Goal: Information Seeking & Learning: Learn about a topic

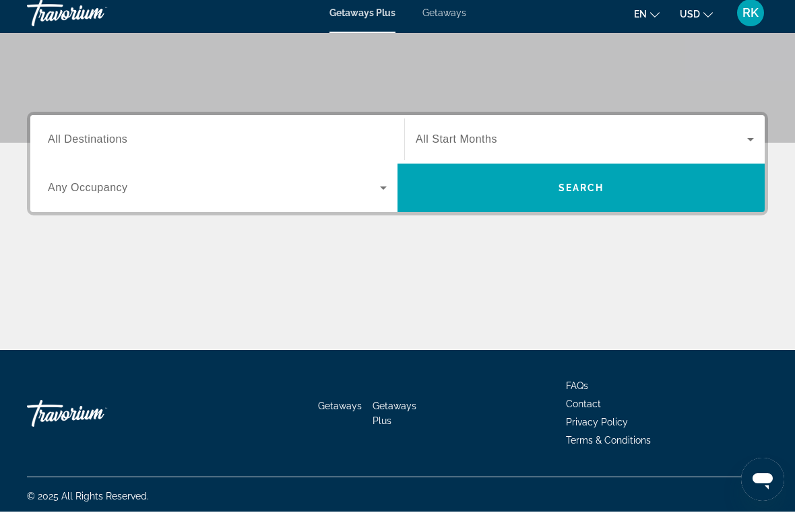
scroll to position [254, 0]
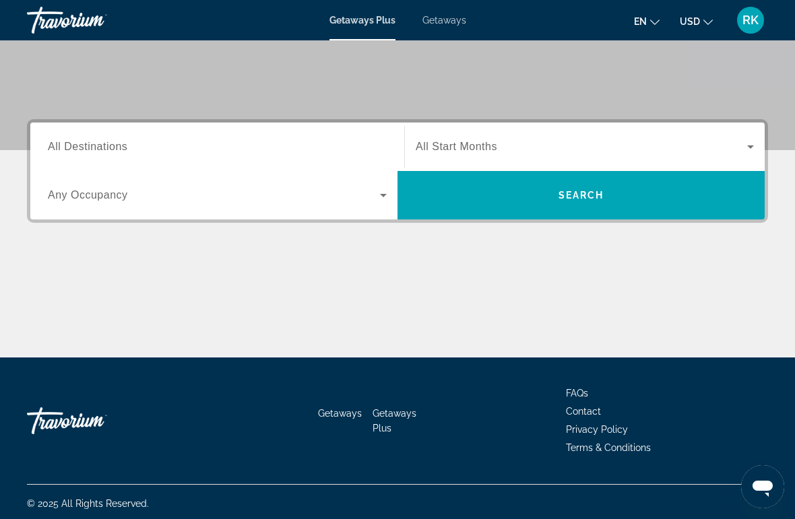
click at [580, 194] on span "Search" at bounding box center [581, 195] width 46 height 11
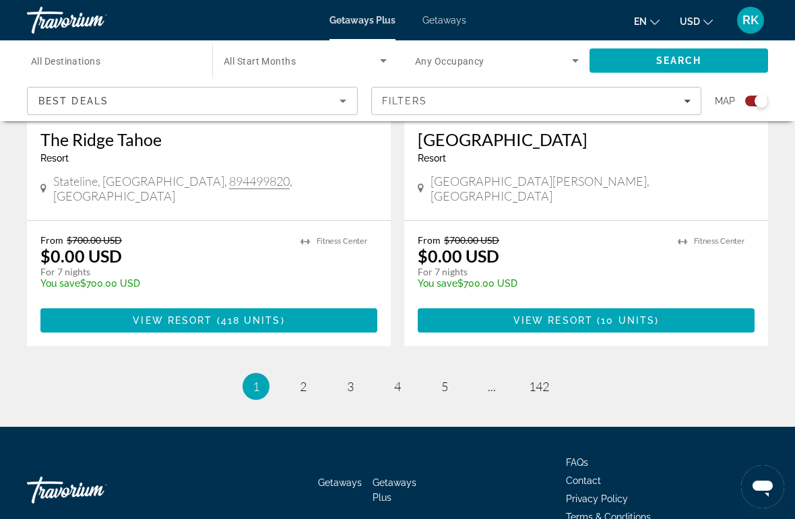
scroll to position [3050, 0]
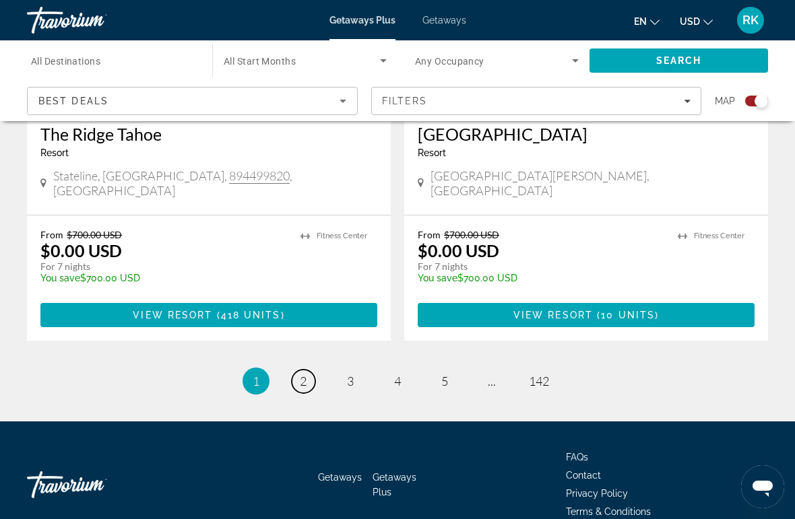
click at [301, 374] on span "2" at bounding box center [303, 381] width 7 height 15
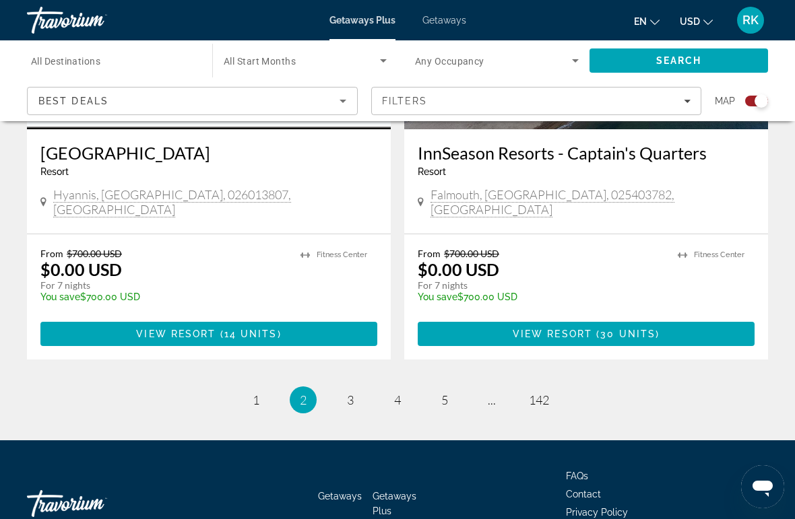
scroll to position [3030, 0]
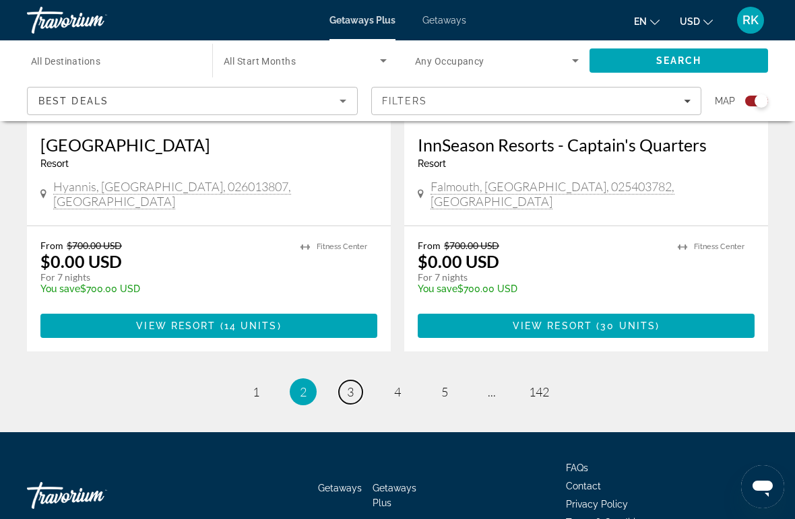
click at [352, 384] on span "3" at bounding box center [350, 391] width 7 height 15
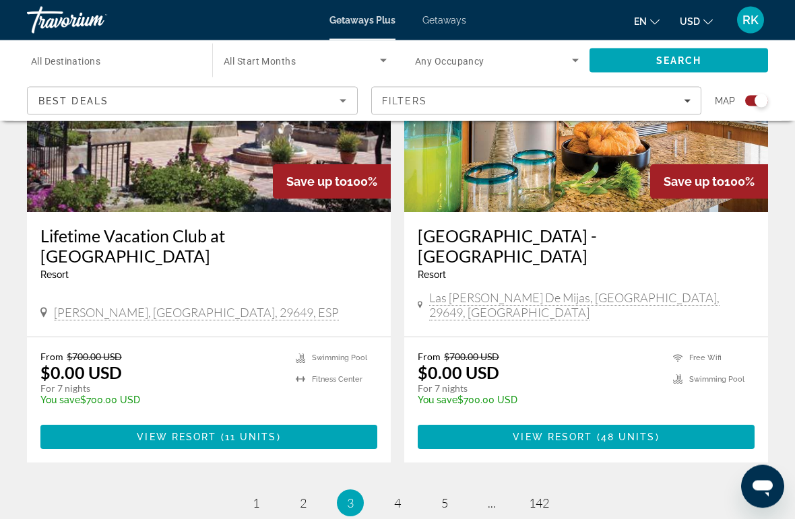
scroll to position [3000, 0]
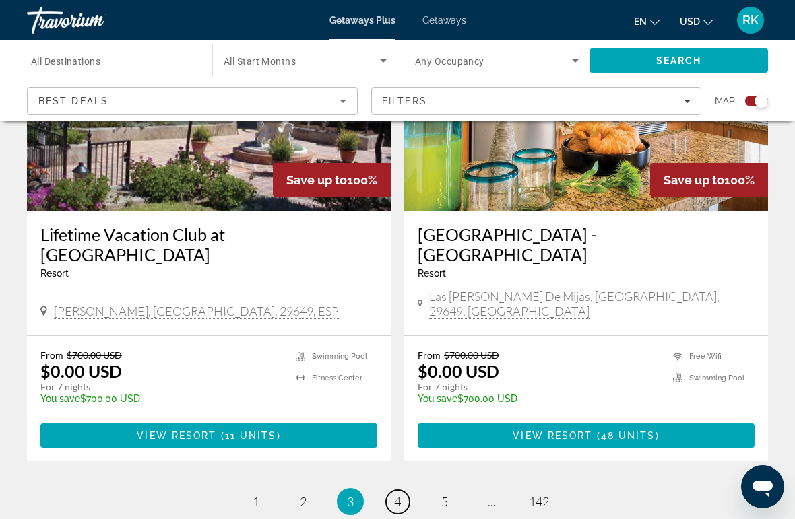
click at [401, 494] on span "4" at bounding box center [397, 501] width 7 height 15
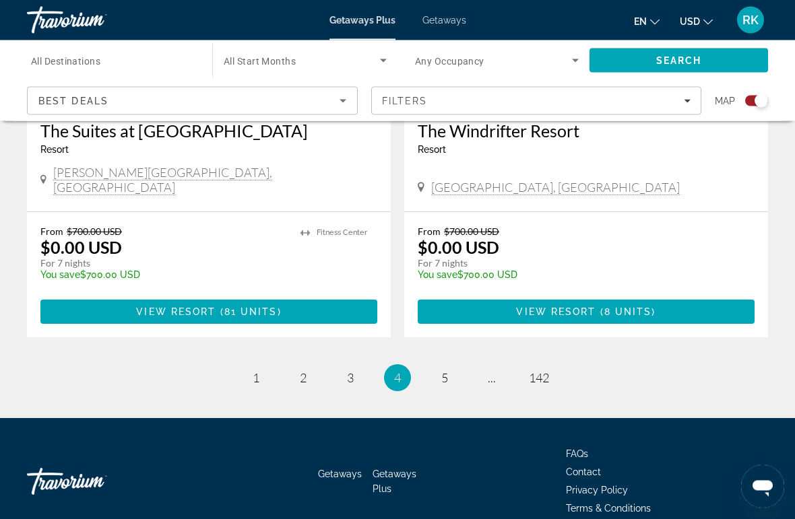
scroll to position [3030, 0]
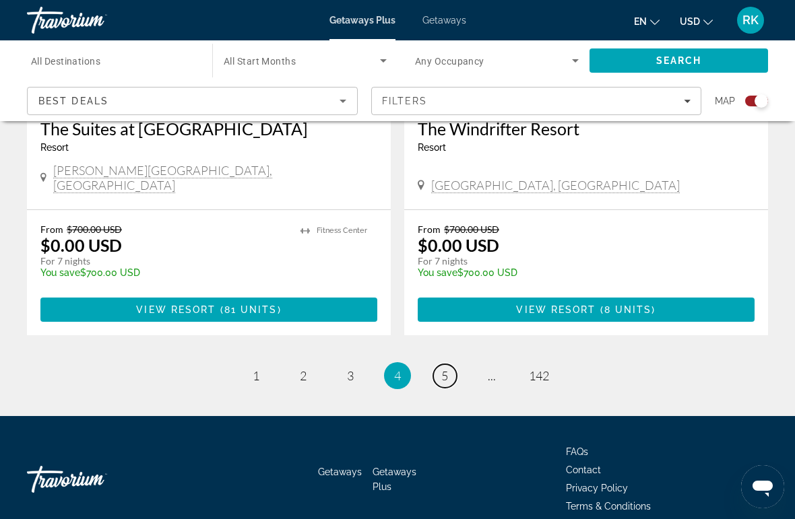
click at [452, 364] on link "page 5" at bounding box center [445, 376] width 24 height 24
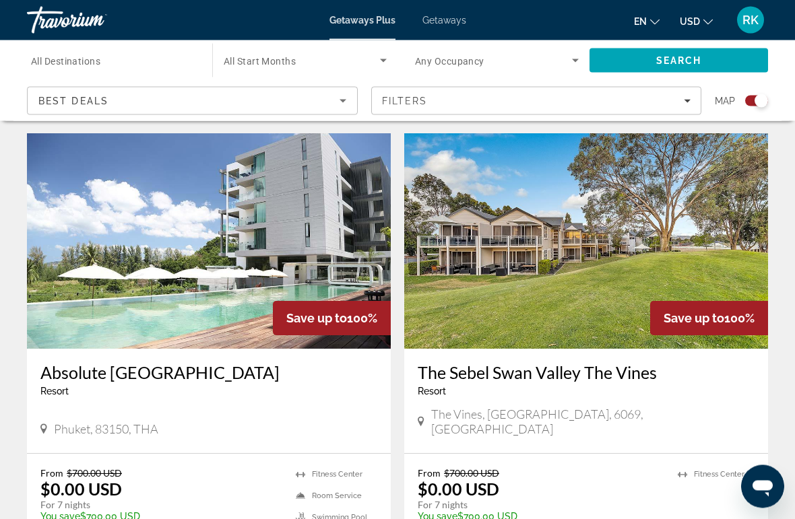
scroll to position [926, 0]
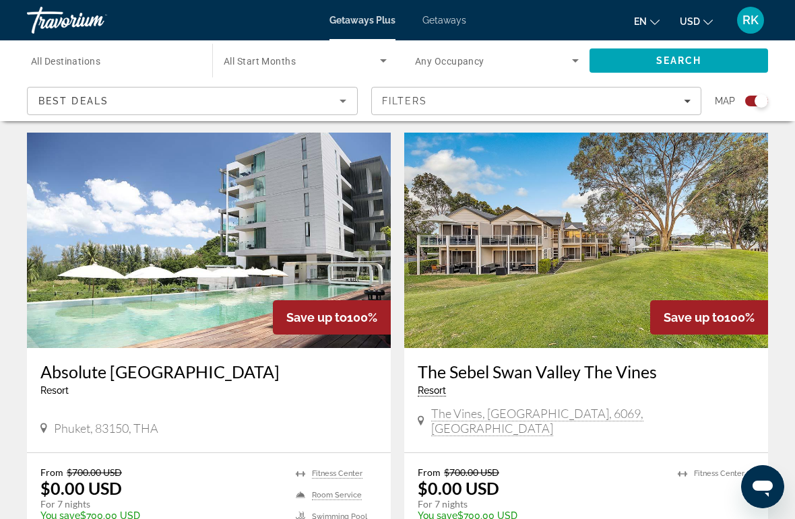
click at [576, 237] on img "Main content" at bounding box center [586, 240] width 364 height 215
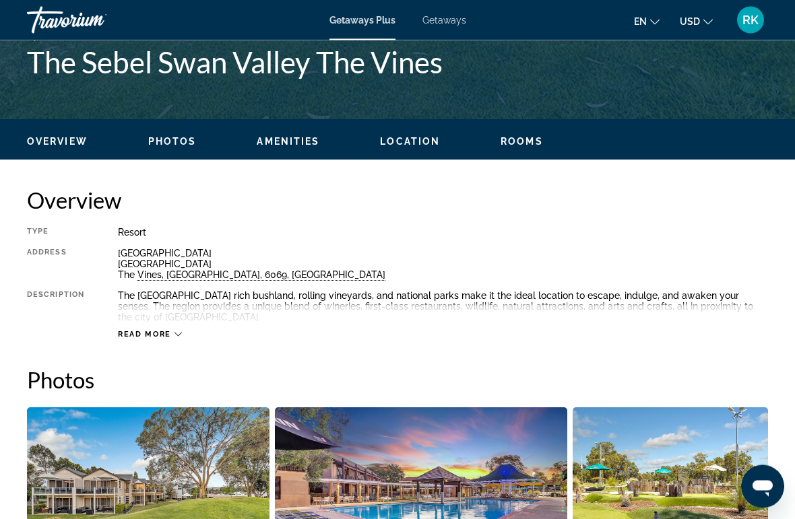
scroll to position [561, 0]
click at [185, 322] on div "Read more" at bounding box center [443, 320] width 650 height 37
click at [178, 331] on icon "Main content" at bounding box center [177, 334] width 7 height 7
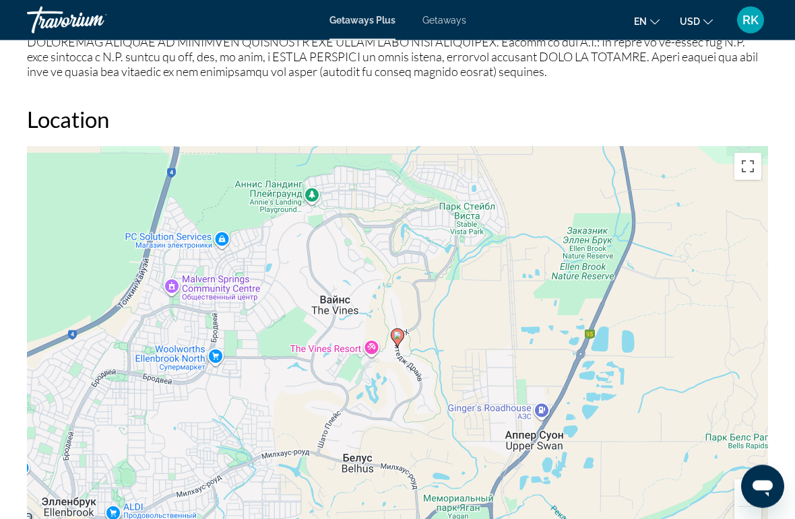
scroll to position [1875, 0]
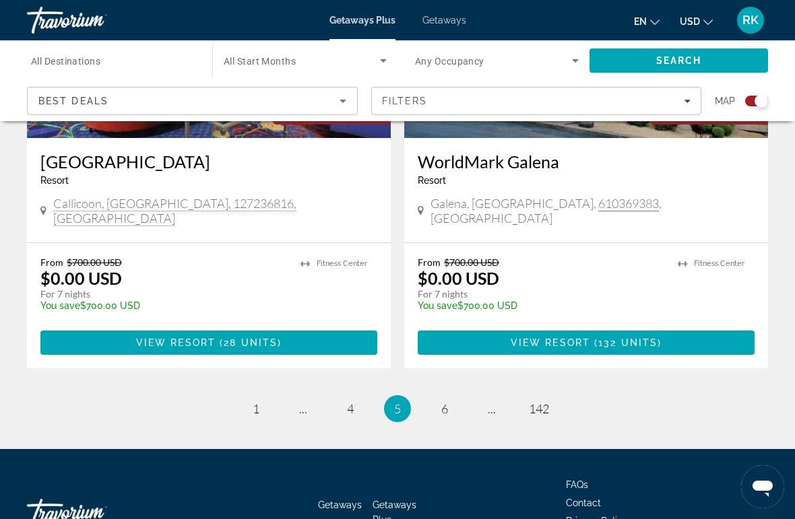
scroll to position [3050, 0]
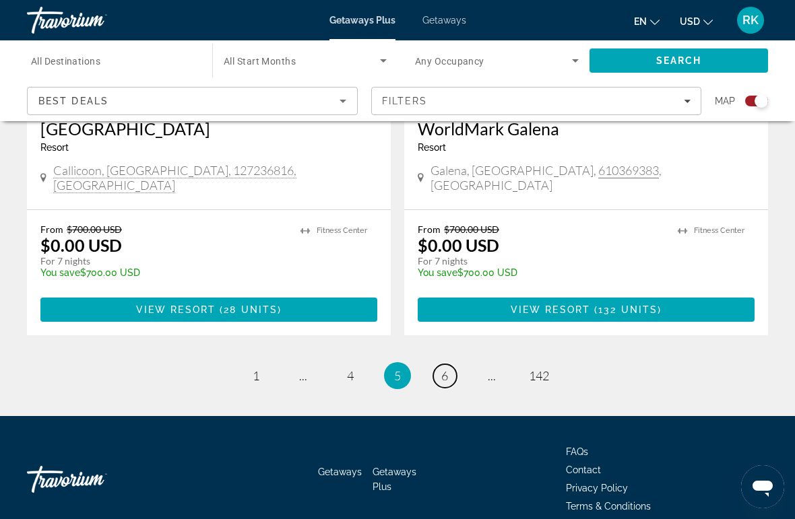
click at [434, 364] on link "page 6" at bounding box center [445, 376] width 24 height 24
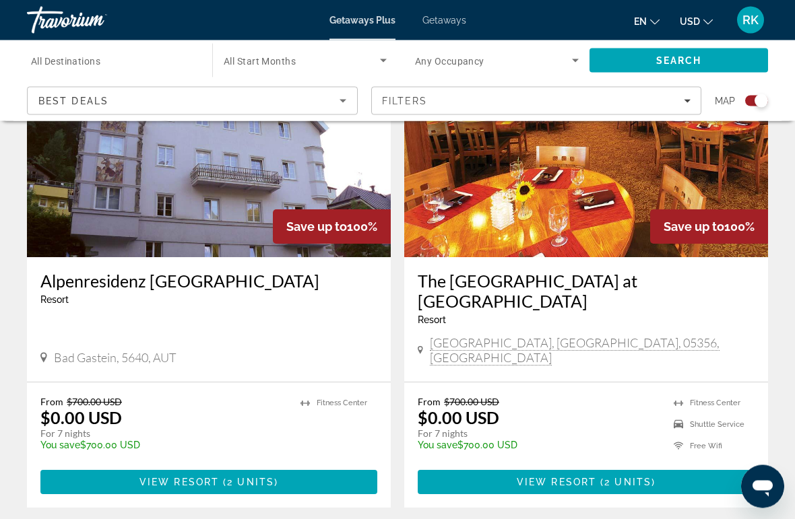
scroll to position [2910, 0]
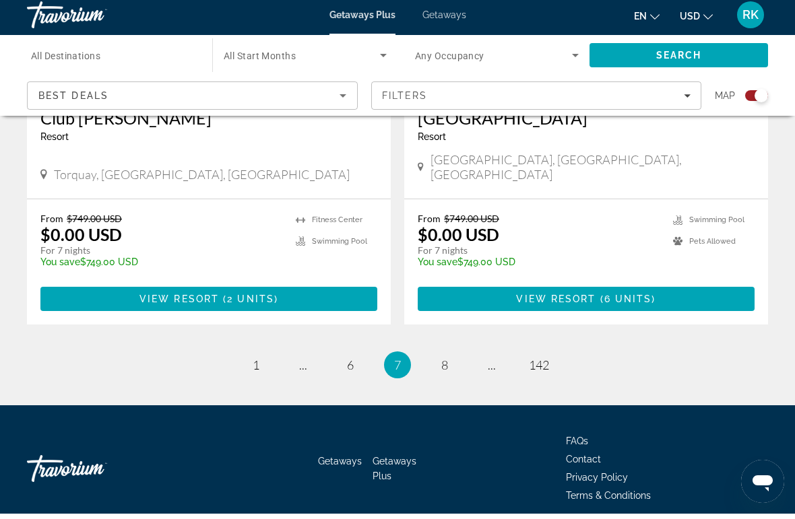
scroll to position [3051, 0]
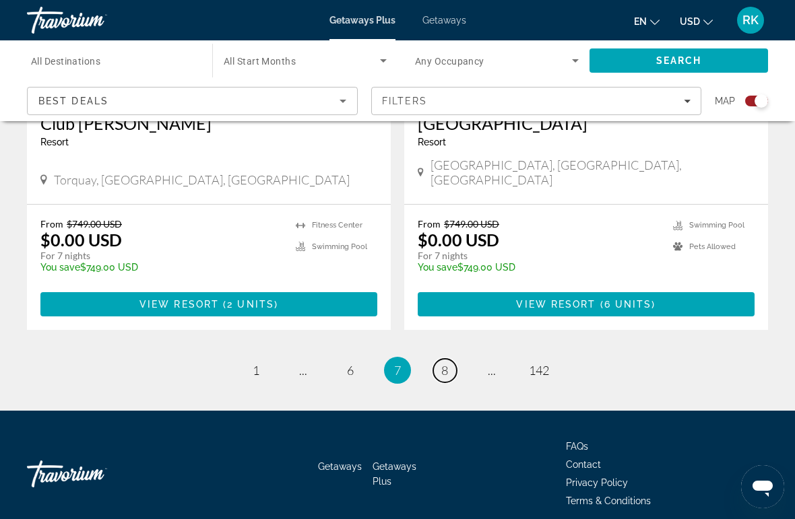
click at [448, 359] on link "page 8" at bounding box center [445, 371] width 24 height 24
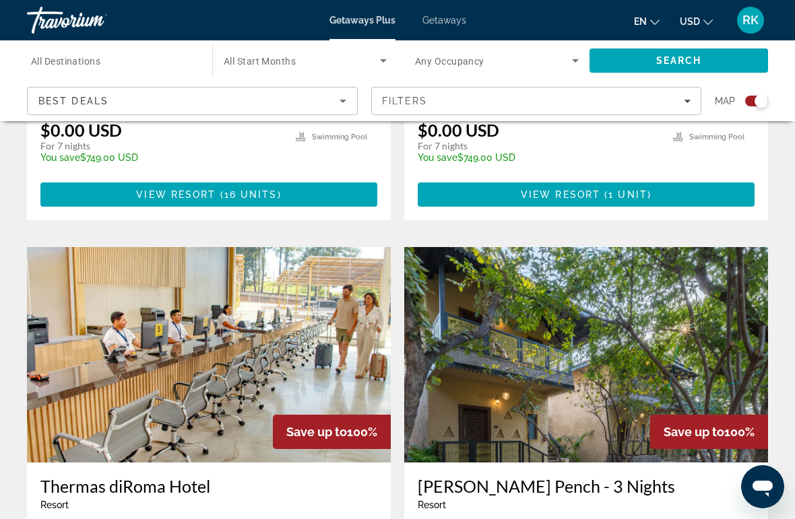
scroll to position [811, 0]
click at [254, 53] on span "Search widget" at bounding box center [302, 61] width 156 height 16
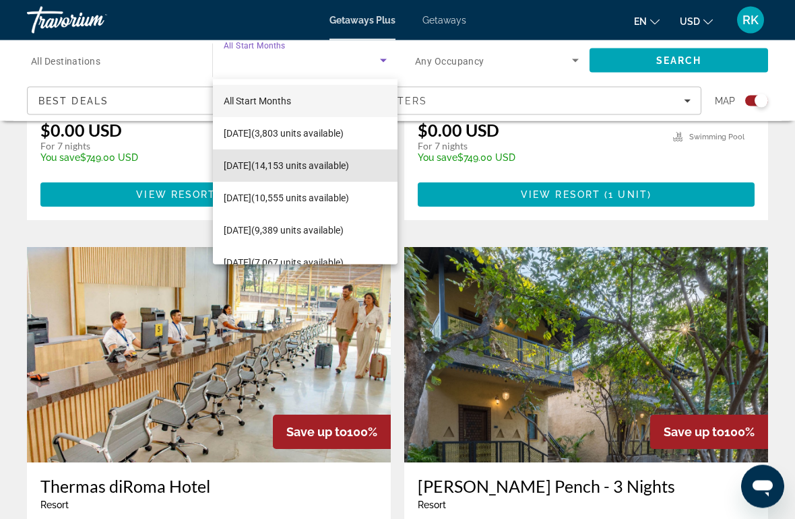
click at [263, 158] on span "[DATE] (14,153 units available)" at bounding box center [286, 166] width 125 height 16
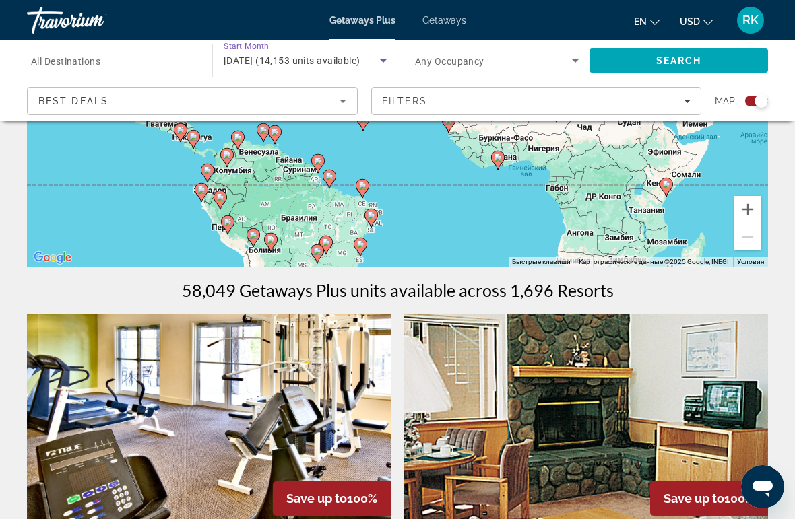
scroll to position [271, 0]
click at [360, 58] on span "[DATE] (14,153 units available)" at bounding box center [292, 60] width 137 height 11
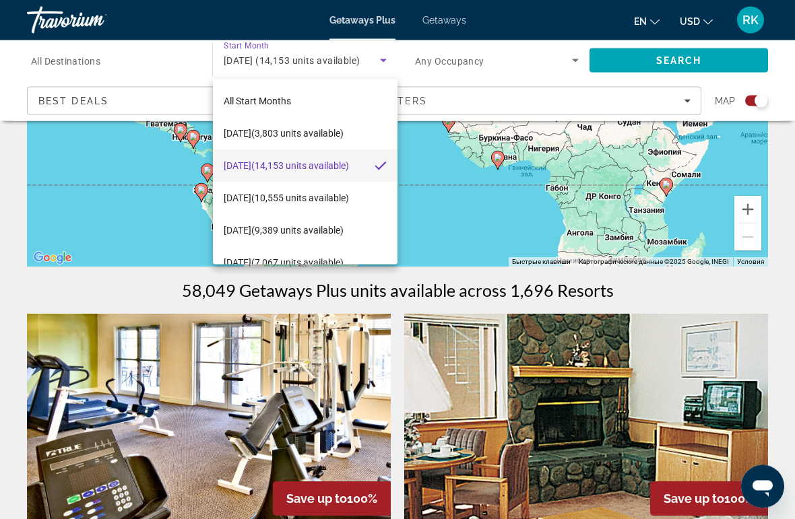
click at [726, 384] on div at bounding box center [397, 259] width 795 height 519
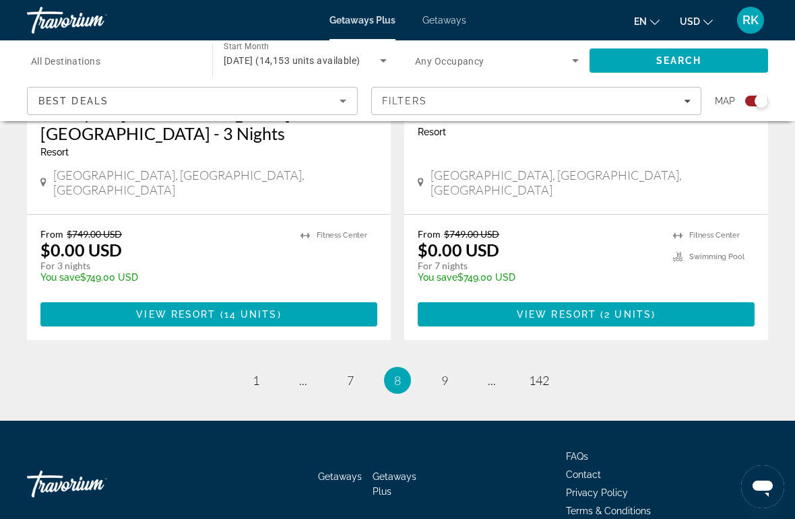
scroll to position [3071, 0]
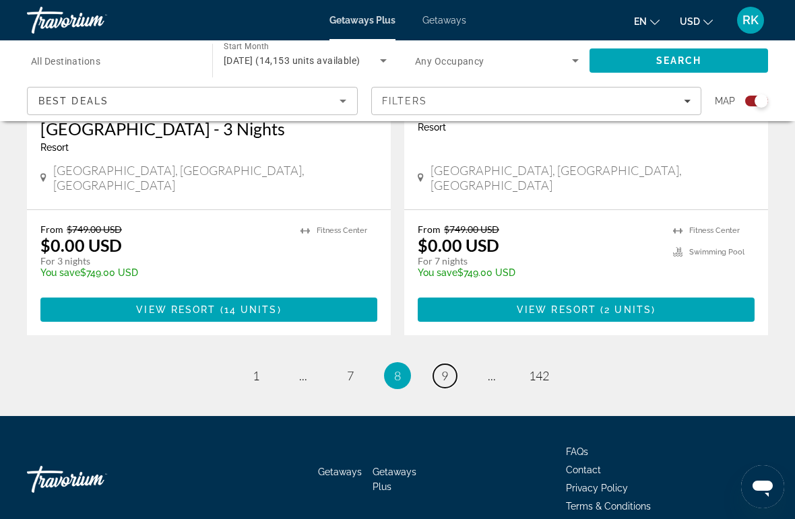
click at [451, 364] on link "page 9" at bounding box center [445, 376] width 24 height 24
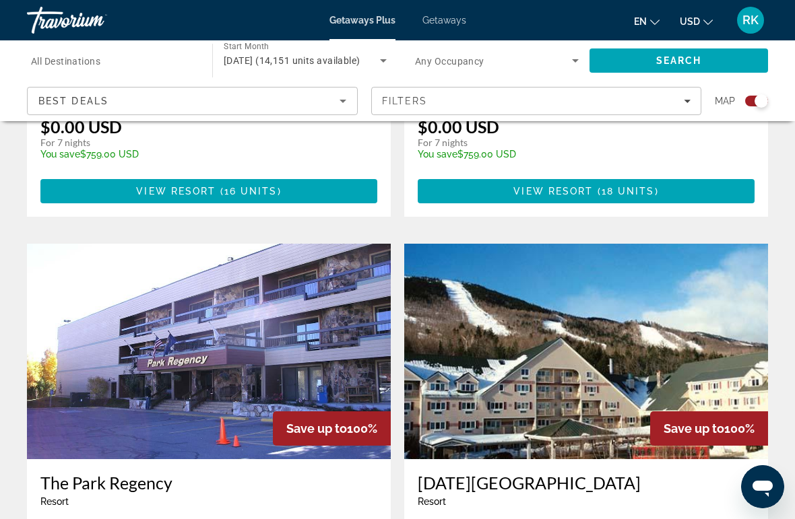
scroll to position [2211, 0]
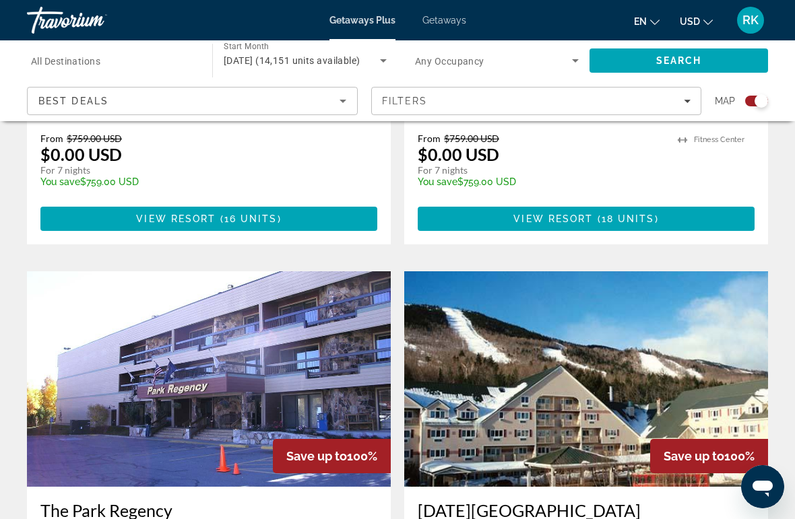
click at [74, 104] on span "Best Deals" at bounding box center [73, 101] width 70 height 11
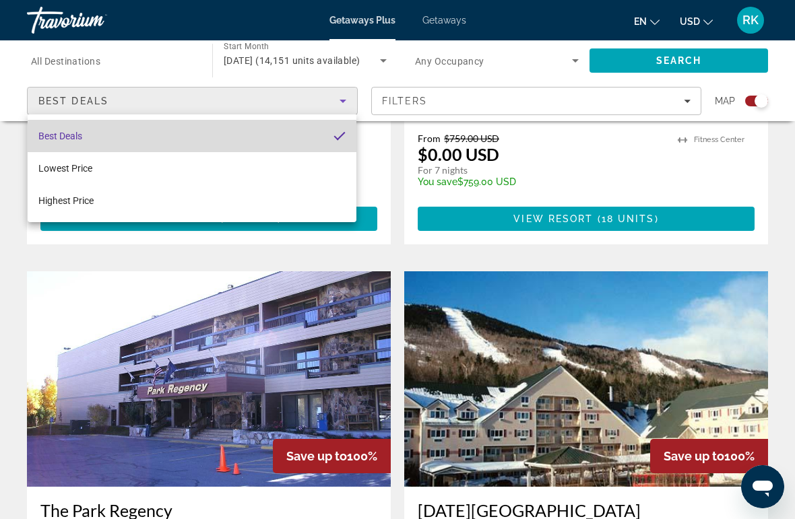
click at [205, 139] on mat-option "Best Deals" at bounding box center [192, 136] width 329 height 32
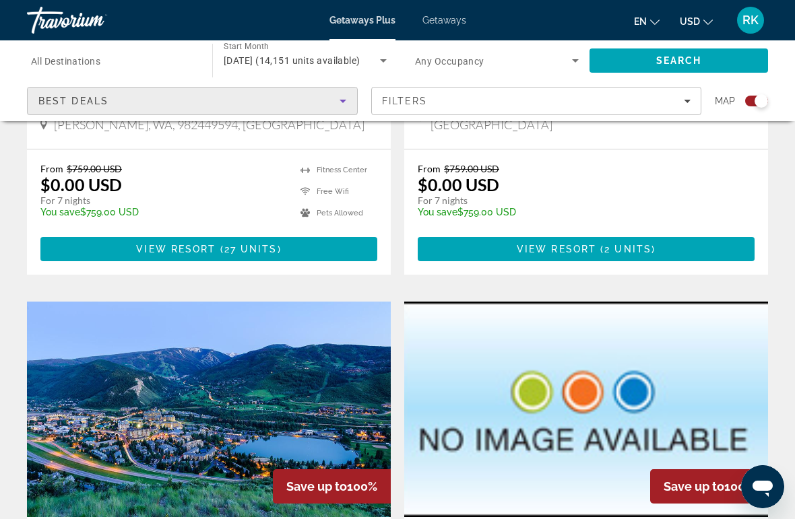
scroll to position [1228, 0]
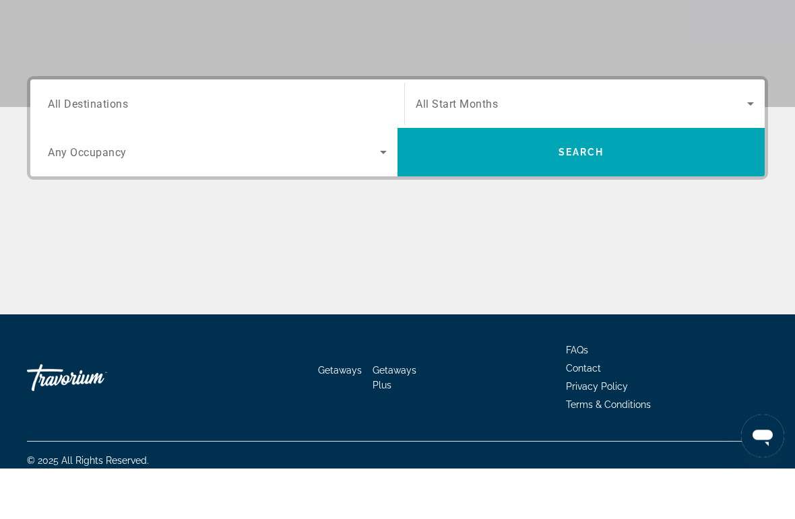
scroll to position [257, 0]
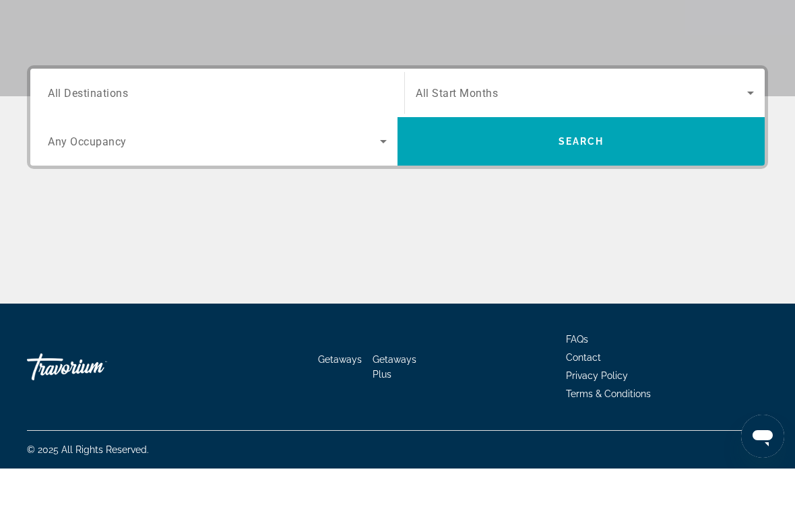
click at [467, 137] on span "All Start Months" at bounding box center [456, 143] width 82 height 13
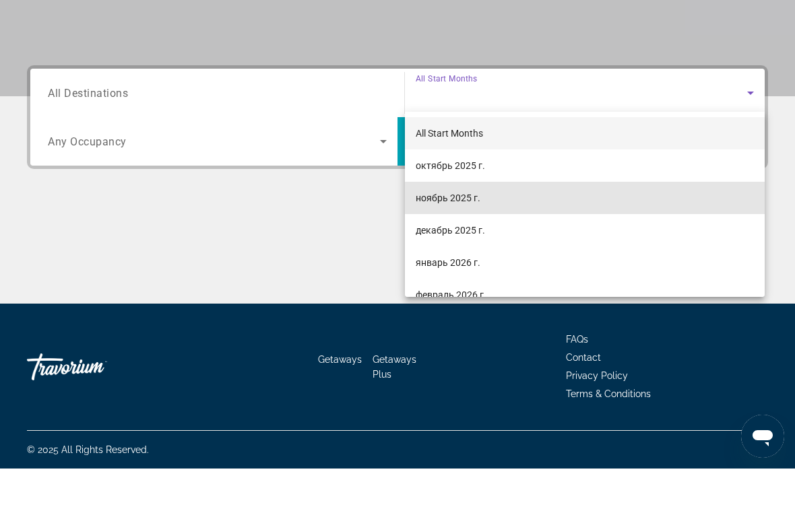
click at [455, 240] on span "ноябрь 2025 г." at bounding box center [447, 248] width 65 height 16
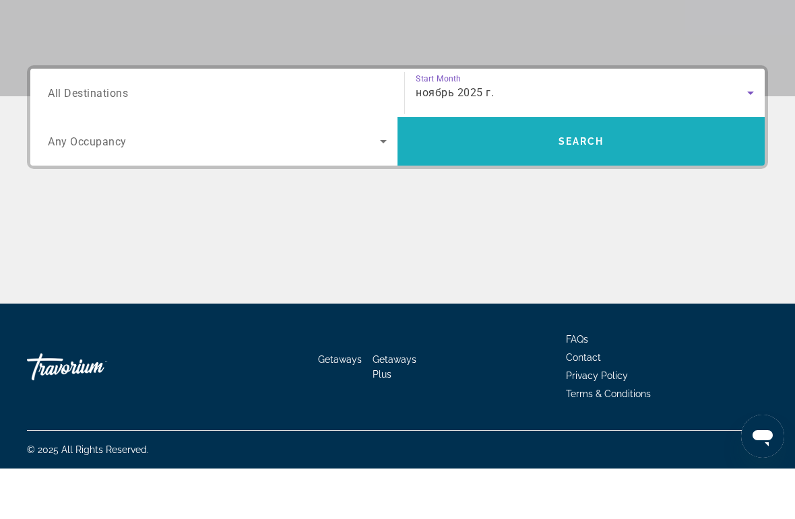
click at [584, 187] on span "Search" at bounding box center [581, 192] width 46 height 11
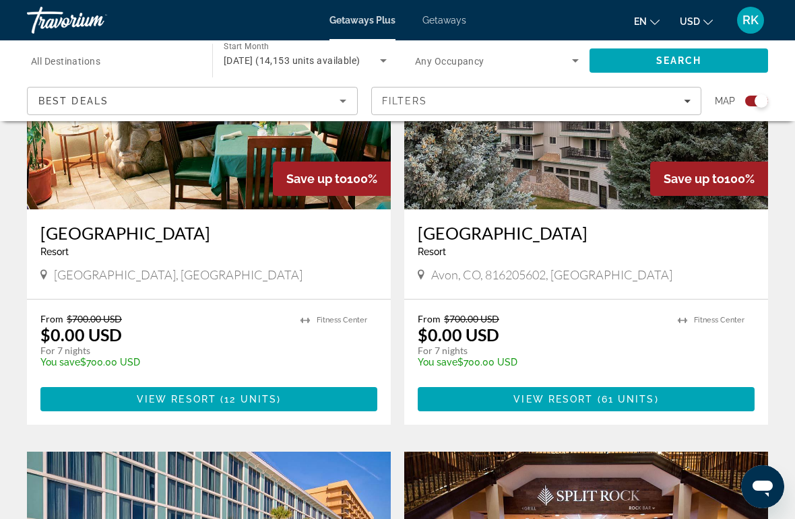
scroll to position [2479, 0]
